Goal: Contribute content

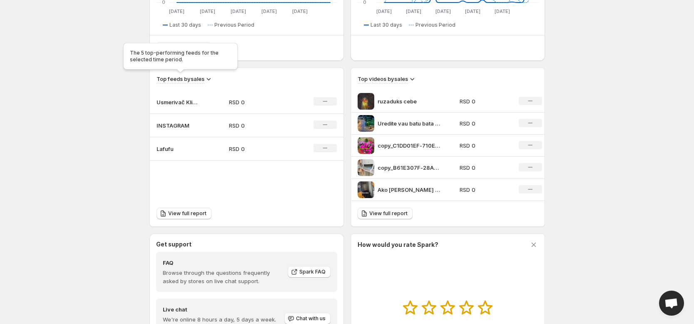
scroll to position [208, 0]
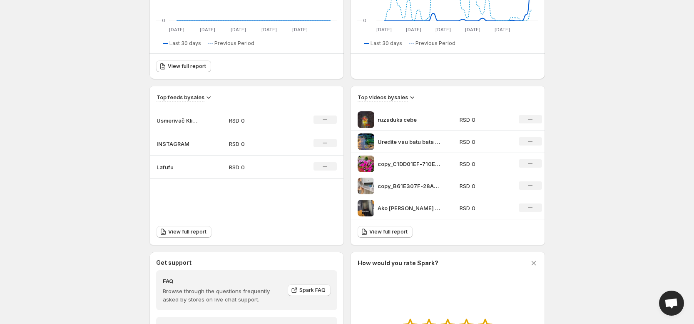
click at [176, 144] on p "INSTAGRAM" at bounding box center [178, 144] width 42 height 8
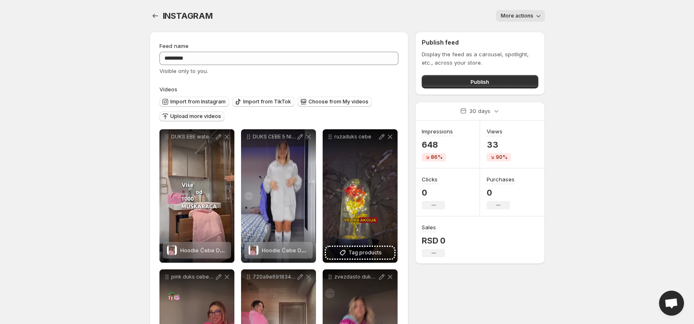
click at [195, 117] on span "Upload more videos" at bounding box center [195, 116] width 51 height 7
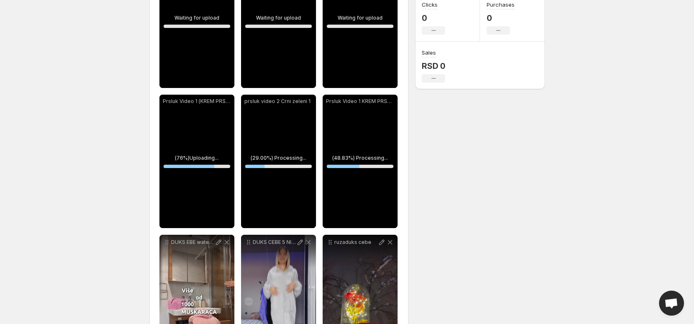
scroll to position [156, 0]
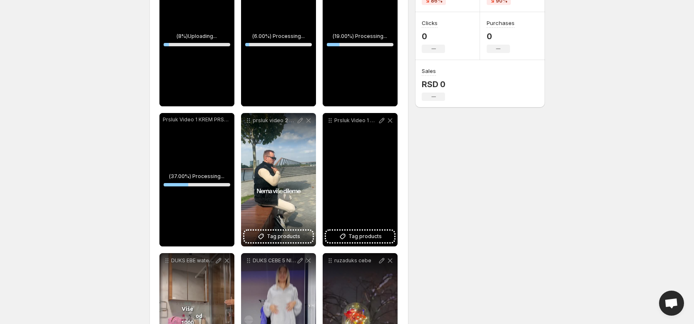
click at [364, 242] on button "Tag products" at bounding box center [360, 236] width 68 height 12
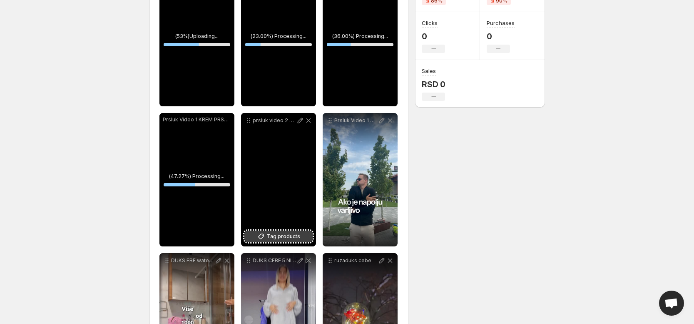
click at [279, 236] on span "Tag products" at bounding box center [283, 236] width 33 height 8
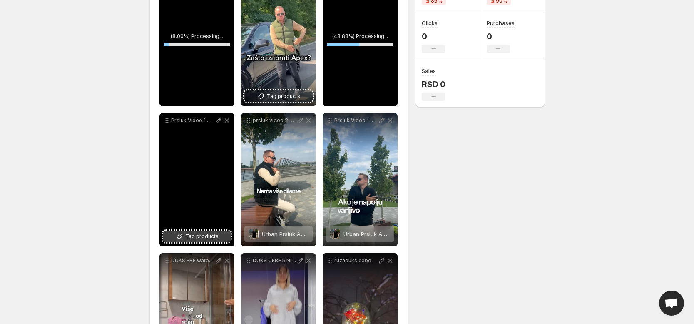
click at [201, 233] on span "Tag products" at bounding box center [201, 236] width 33 height 8
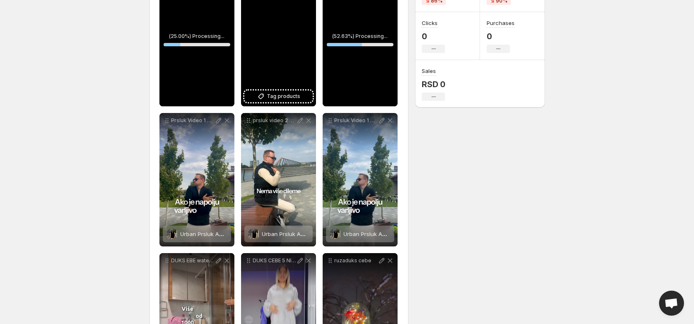
click at [272, 88] on div "copy_38776425-EC7A-4218-ACE8-0E51DB96A156 1" at bounding box center [278, 39] width 75 height 133
click at [272, 94] on span "Tag products" at bounding box center [283, 96] width 33 height 8
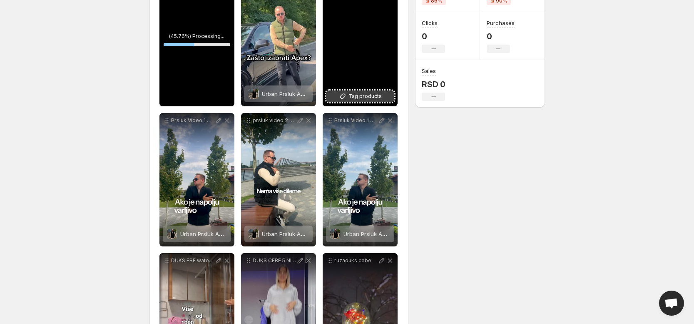
click at [348, 90] on button "Tag products" at bounding box center [360, 96] width 68 height 12
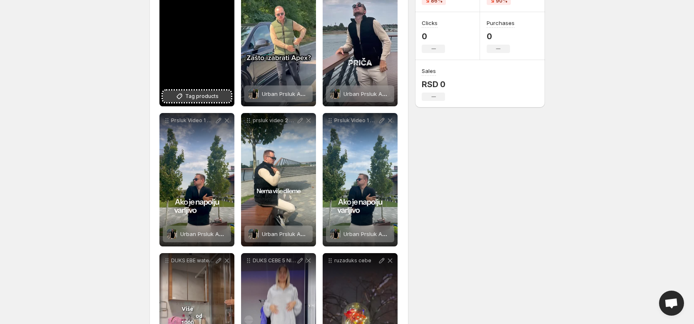
click at [207, 95] on span "Tag products" at bounding box center [201, 96] width 33 height 8
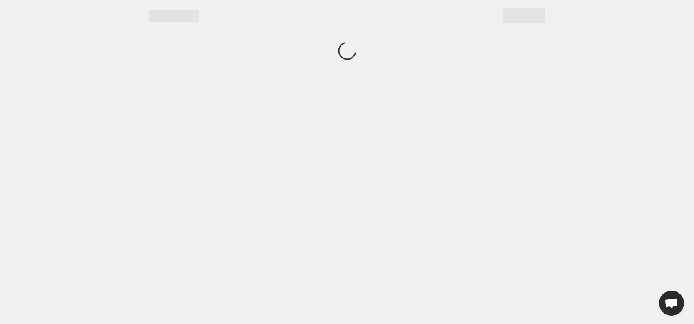
scroll to position [0, 0]
